Goal: Use online tool/utility: Utilize a website feature to perform a specific function

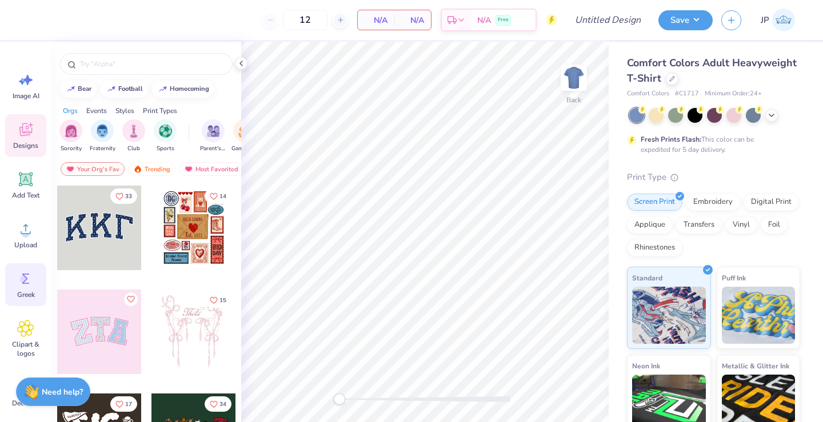
click at [26, 276] on circle at bounding box center [24, 279] width 8 height 8
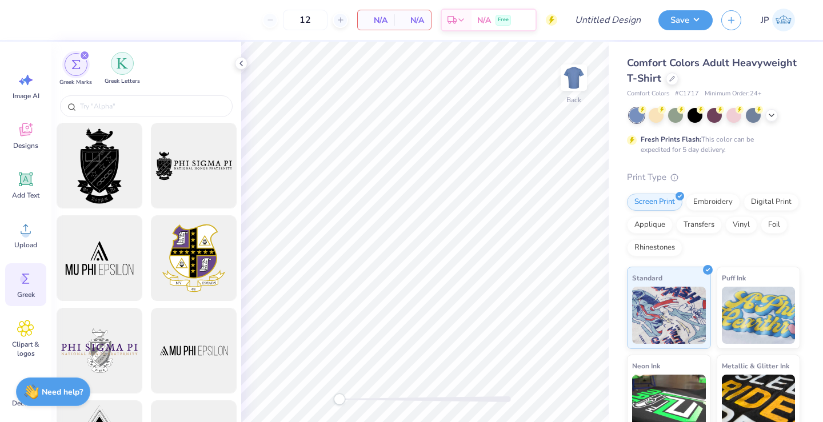
click at [122, 61] on img "filter for Greek Letters" at bounding box center [122, 63] width 11 height 11
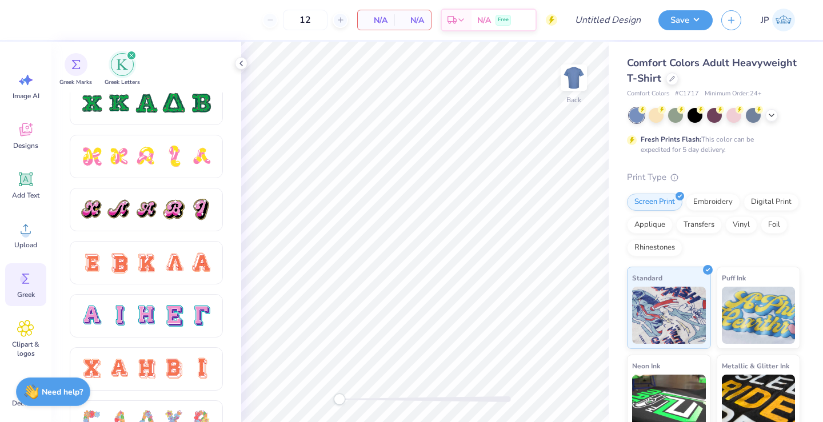
scroll to position [516, 0]
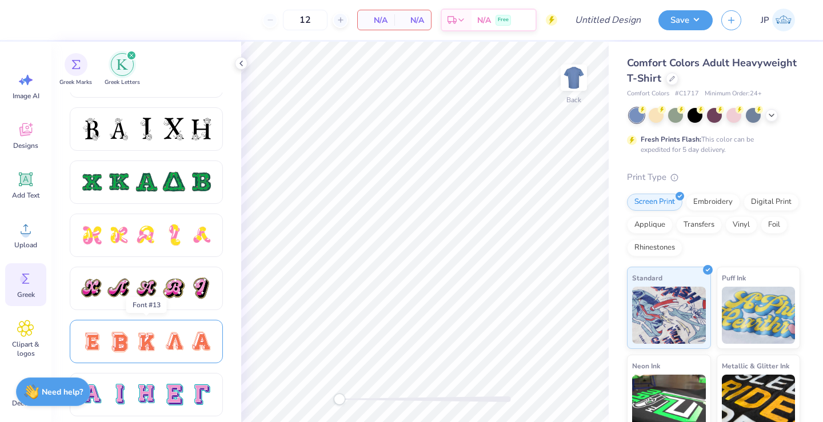
click at [199, 347] on div at bounding box center [201, 342] width 24 height 24
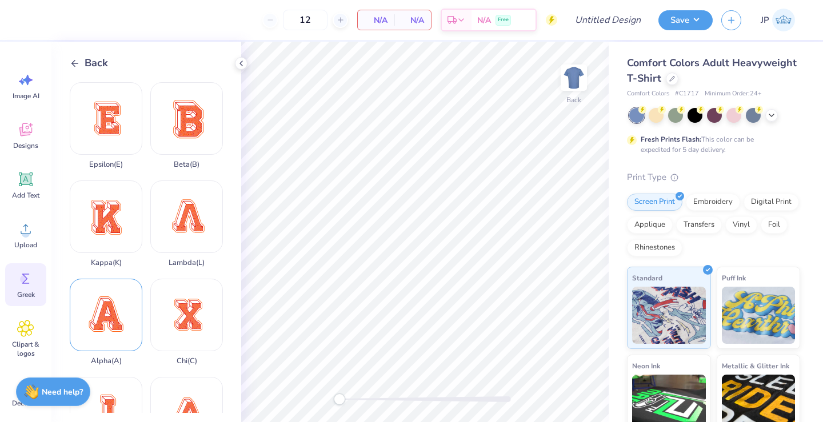
click at [130, 314] on div "Alpha ( A )" at bounding box center [106, 322] width 73 height 87
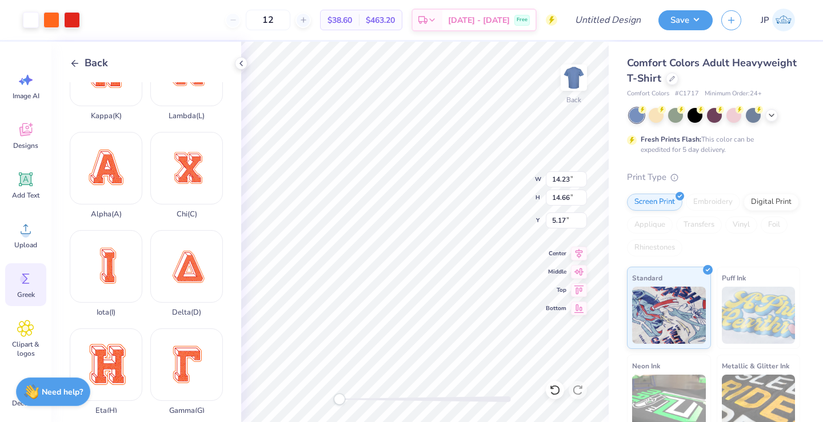
scroll to position [150, 0]
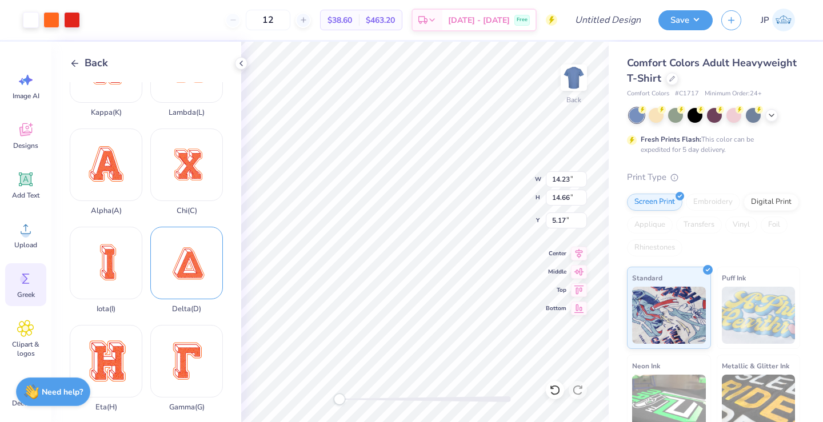
click at [181, 275] on div "Delta ( D )" at bounding box center [186, 270] width 73 height 87
type input "14.24"
type input "14.38"
type input "5.31"
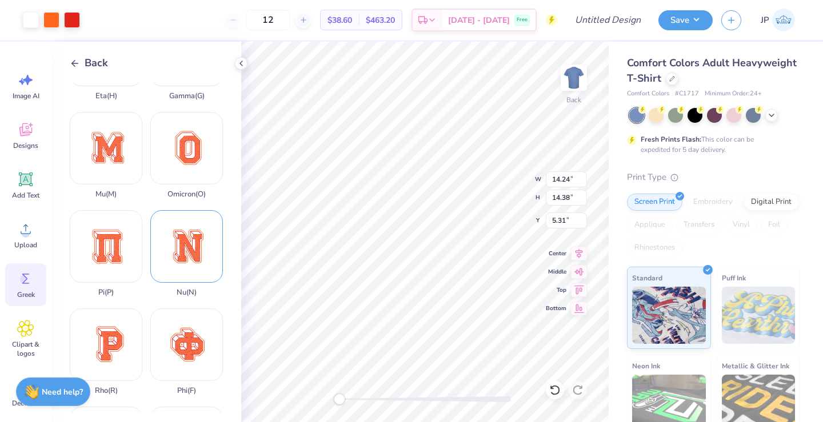
scroll to position [481, 0]
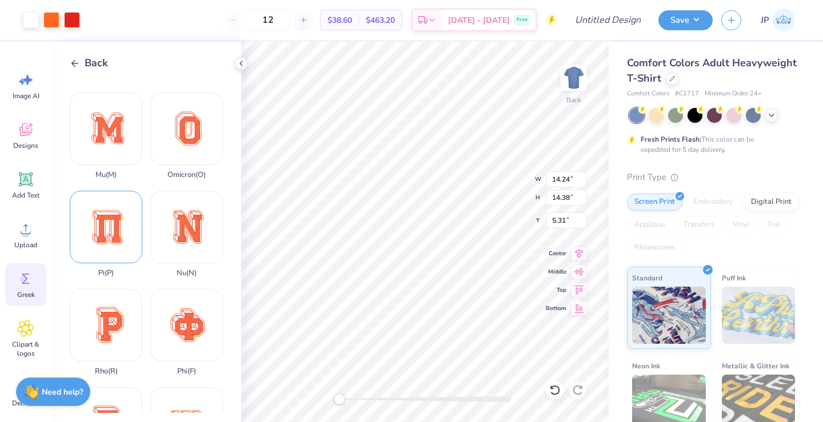
click at [105, 247] on div "Pi ( P )" at bounding box center [106, 234] width 73 height 87
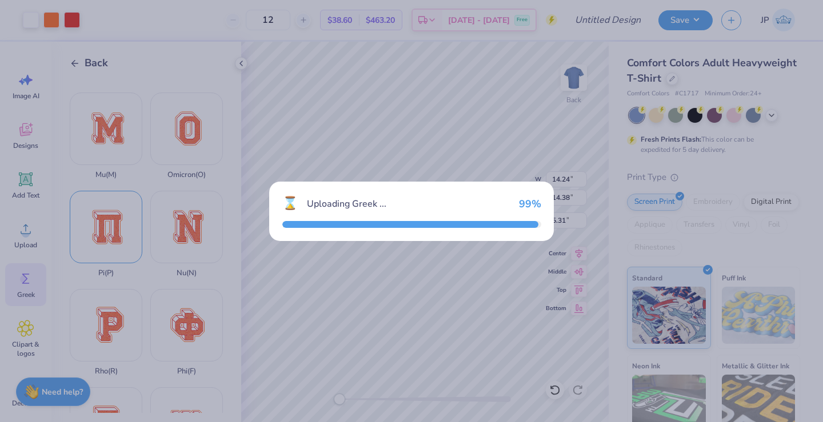
type input "14.23"
type input "16.17"
type input "4.42"
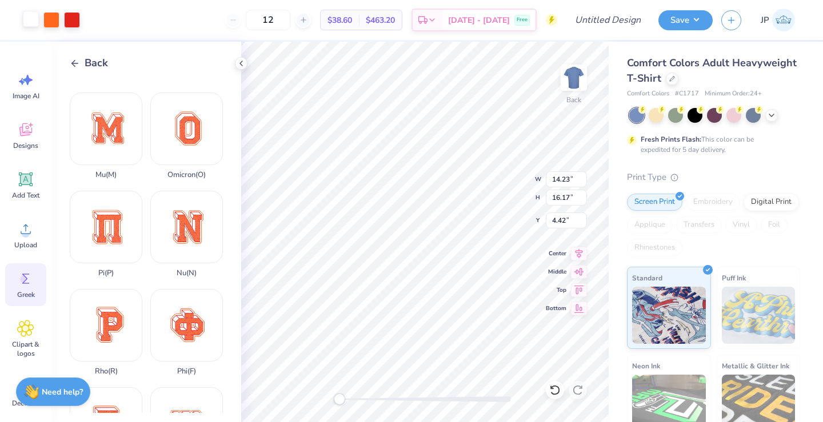
click at [33, 20] on div at bounding box center [31, 19] width 16 height 16
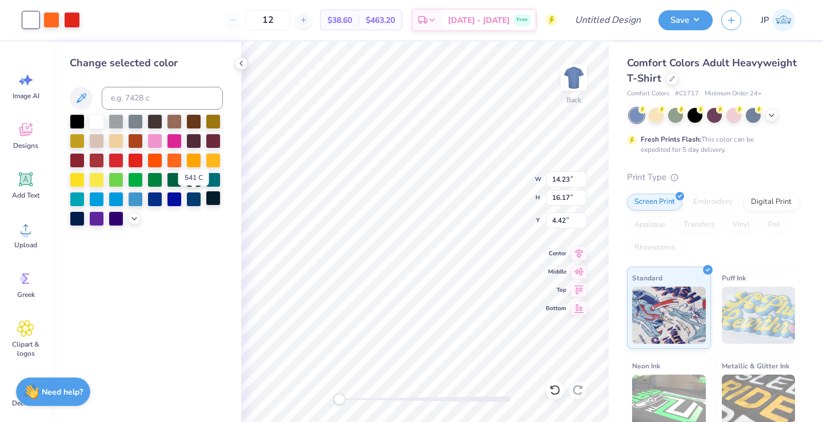
click at [208, 200] on div at bounding box center [213, 198] width 15 height 15
click at [55, 21] on div at bounding box center [51, 19] width 16 height 16
click at [212, 192] on div at bounding box center [213, 198] width 15 height 15
click at [53, 11] on div "Art colors" at bounding box center [29, 20] width 59 height 40
click at [57, 19] on div at bounding box center [51, 19] width 16 height 16
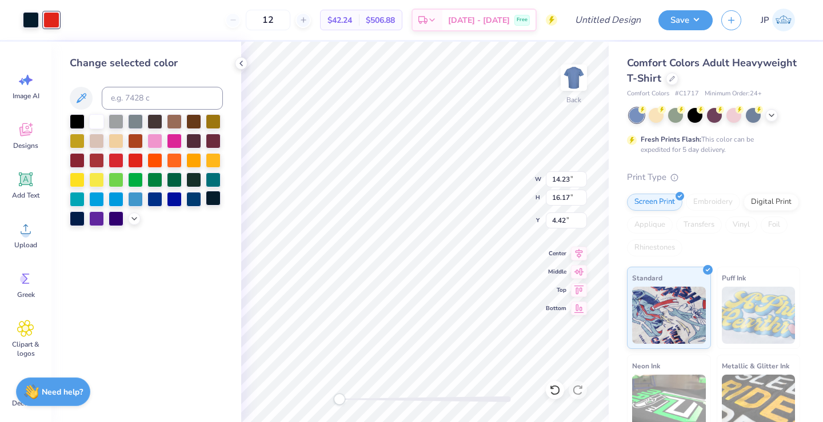
click at [214, 196] on div at bounding box center [213, 198] width 15 height 15
type input "11.27"
type input "12.81"
type input "7.78"
type input "10.29"
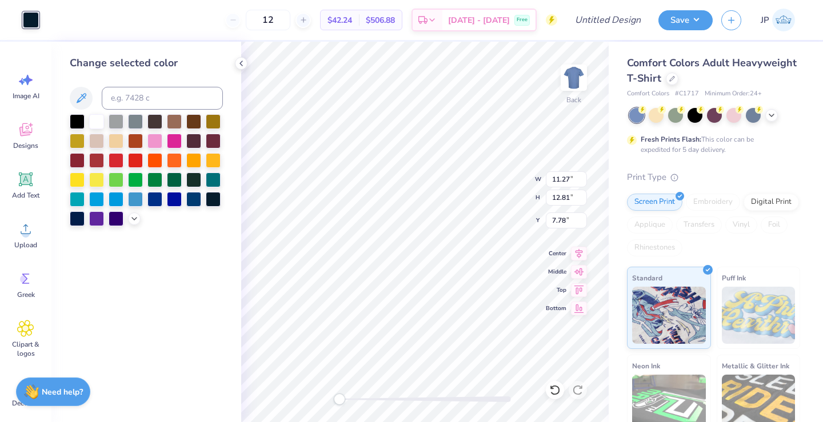
type input "11.69"
type input "8.89"
type input "14.24"
type input "14.38"
type input "5.31"
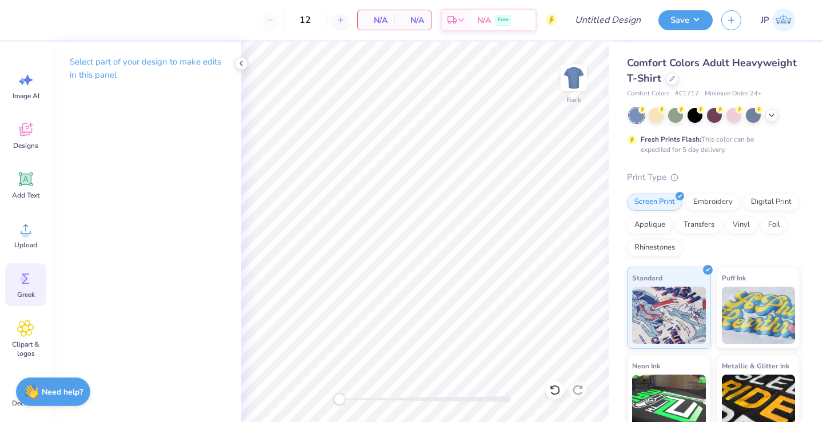
click at [29, 277] on icon at bounding box center [25, 278] width 17 height 17
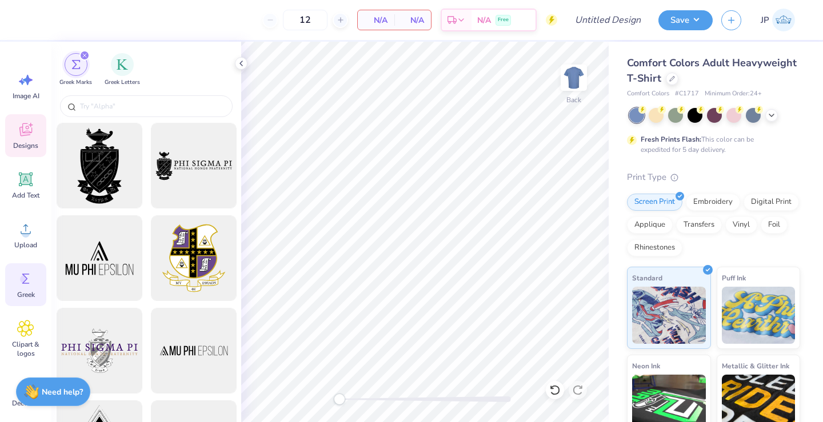
click at [29, 123] on icon at bounding box center [25, 129] width 17 height 17
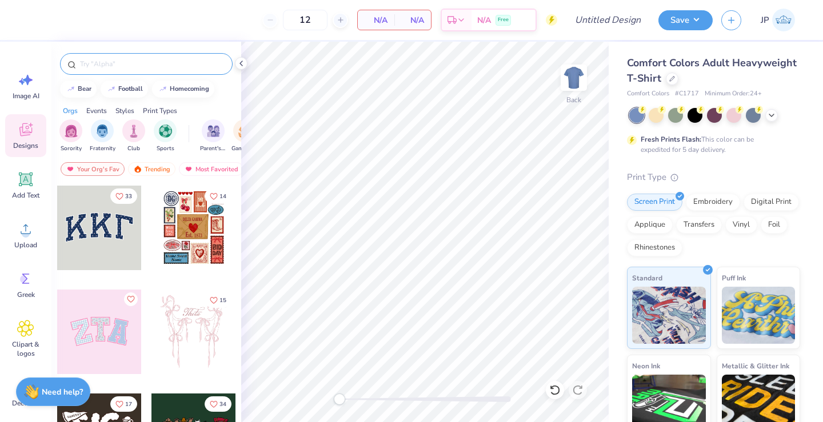
click at [106, 65] on input "text" at bounding box center [152, 63] width 146 height 11
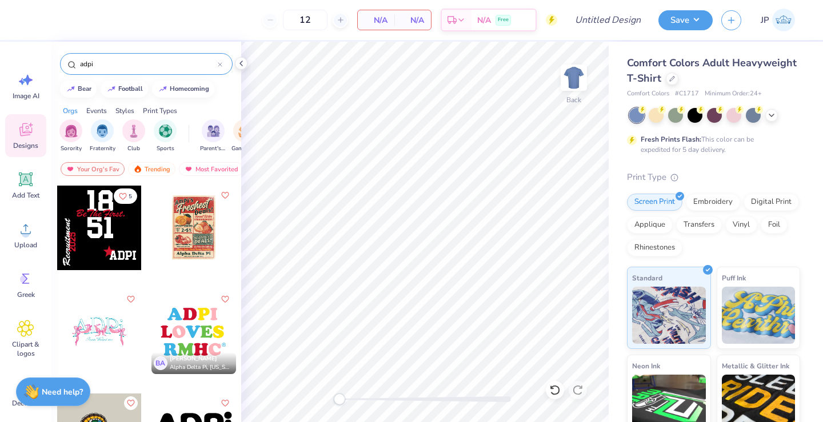
type input "adpi"
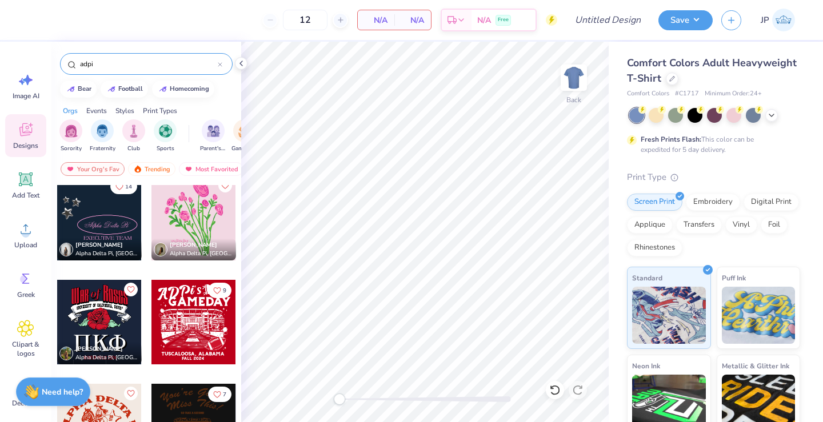
scroll to position [1023, 0]
